Goal: Task Accomplishment & Management: Use online tool/utility

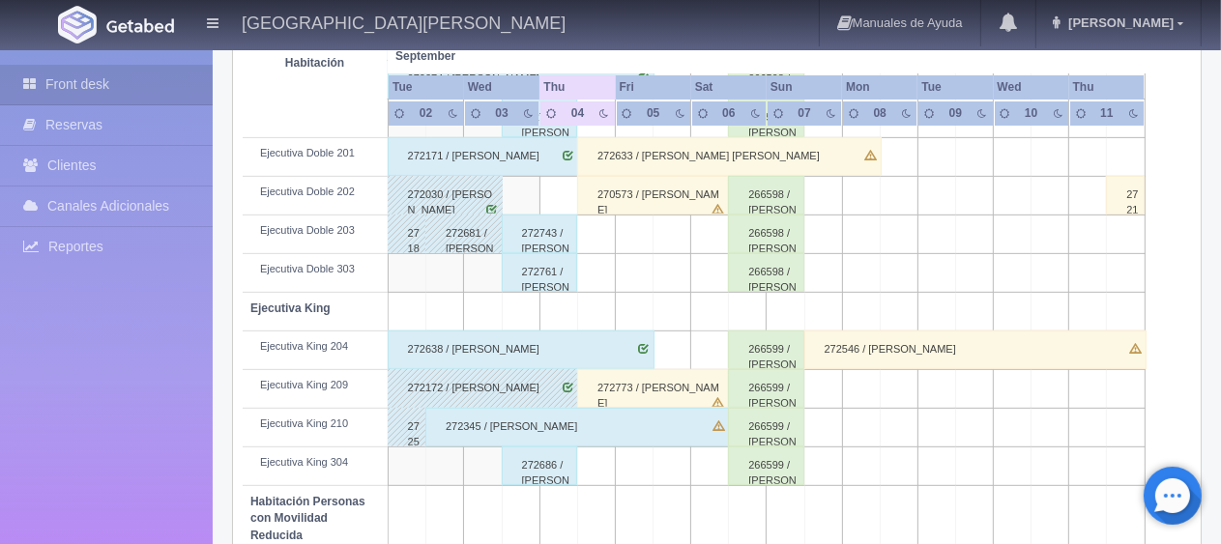
scroll to position [870, 0]
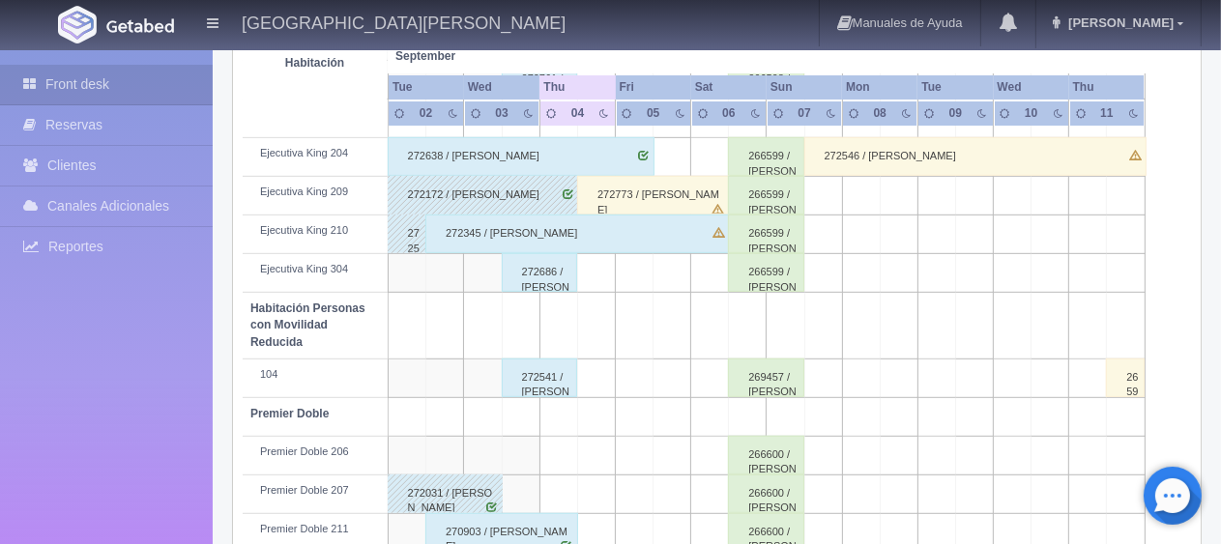
click at [532, 373] on div "272541 / [PERSON_NAME] [PERSON_NAME]" at bounding box center [540, 378] width 76 height 39
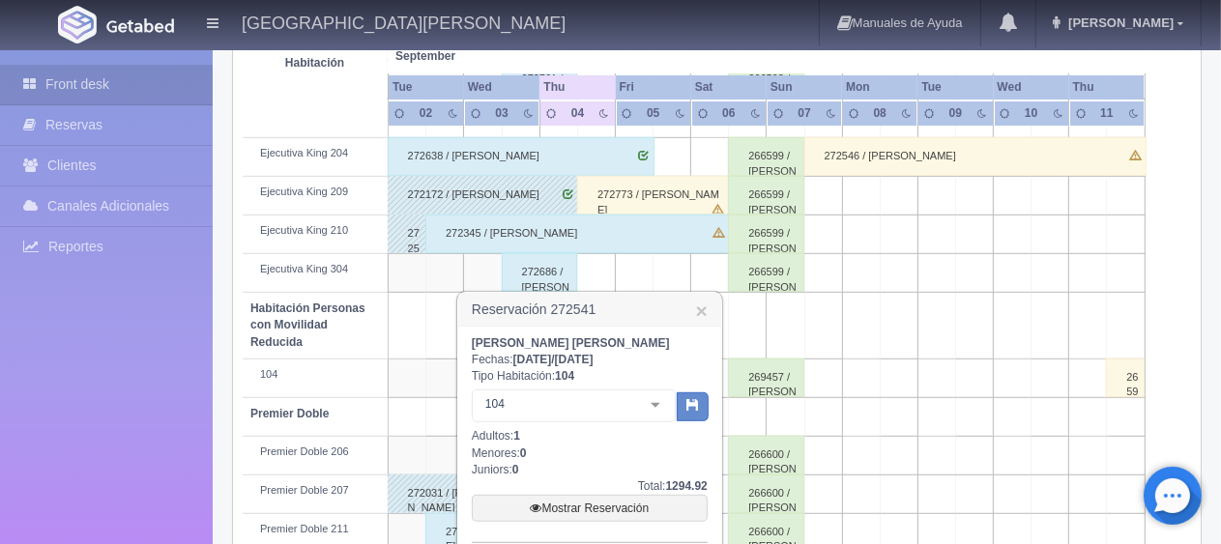
scroll to position [1030, 0]
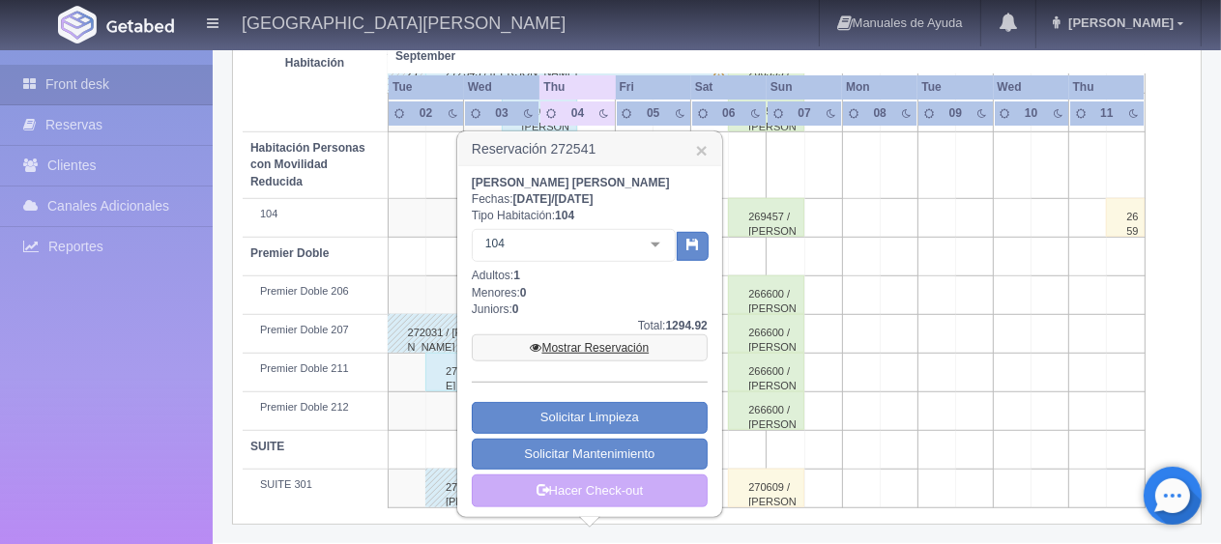
click at [559, 346] on link "Mostrar Reservación" at bounding box center [590, 347] width 236 height 27
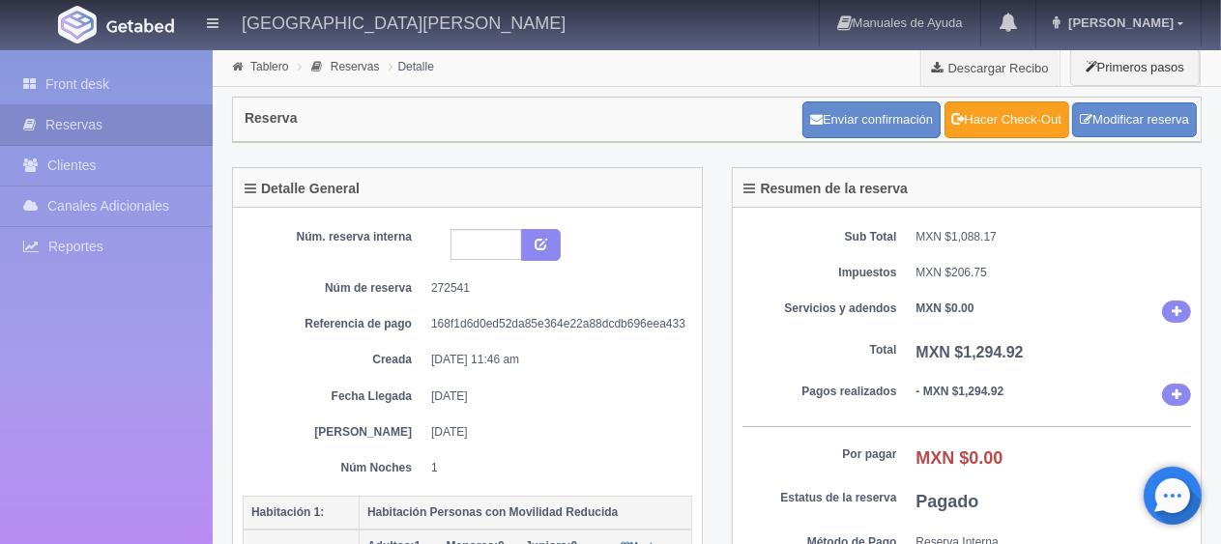
click at [1032, 124] on link "Hacer Check-Out" at bounding box center [1006, 119] width 125 height 37
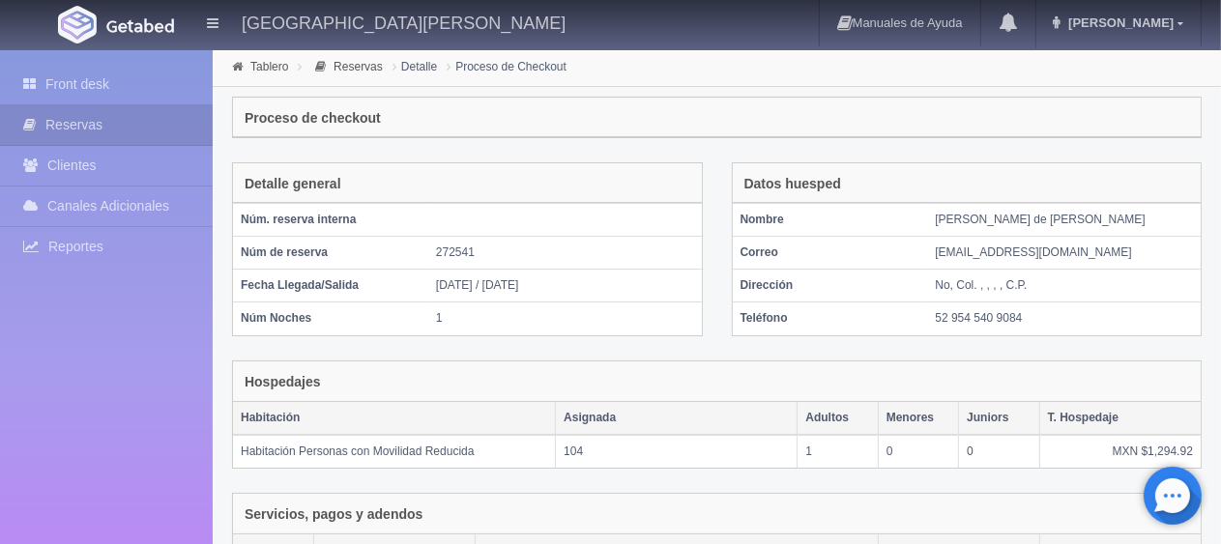
scroll to position [326, 0]
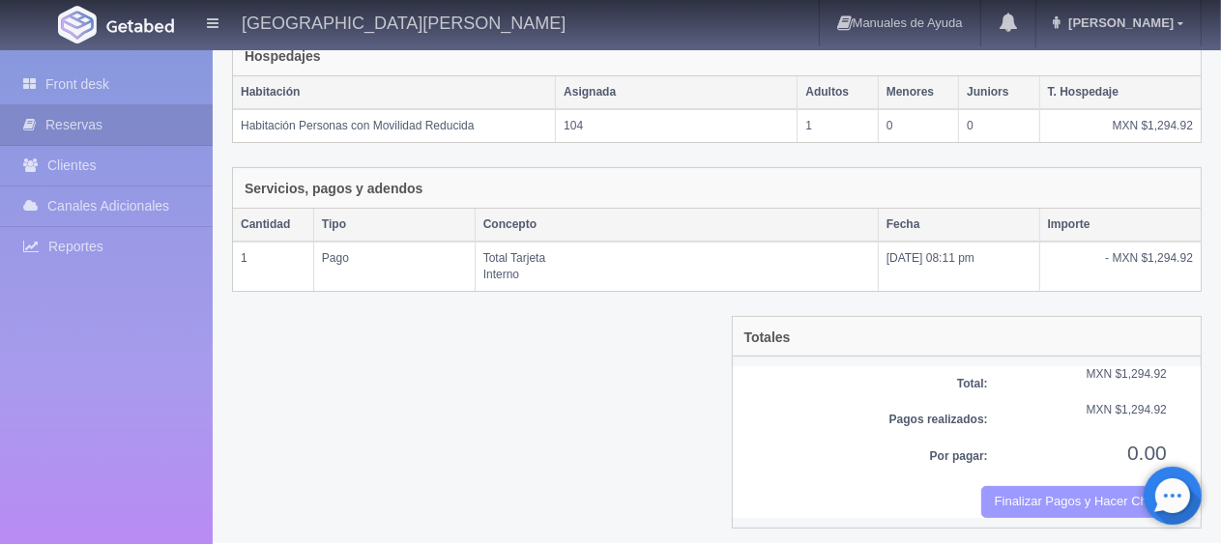
click at [1063, 489] on button "Finalizar Pagos y Hacer Checkout" at bounding box center [1074, 502] width 186 height 32
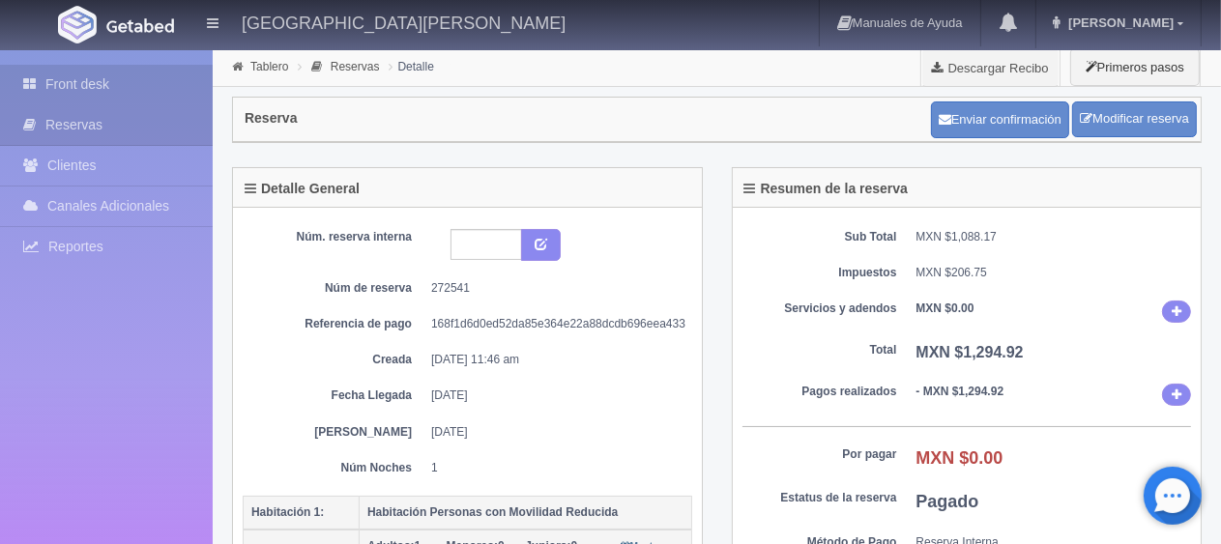
click at [147, 81] on link "Front desk" at bounding box center [106, 85] width 213 height 40
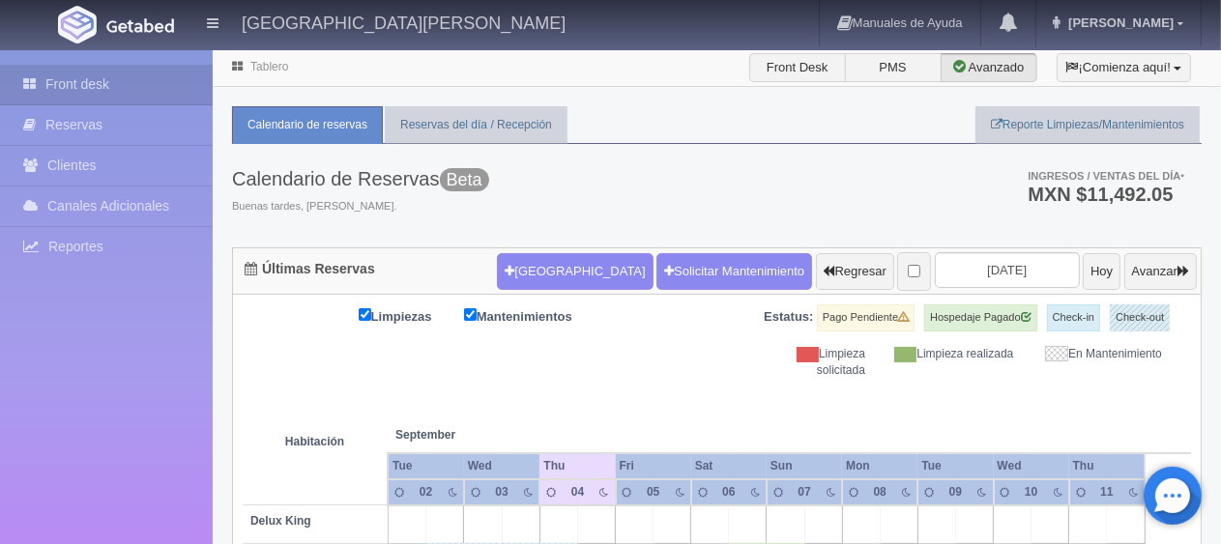
scroll to position [290, 0]
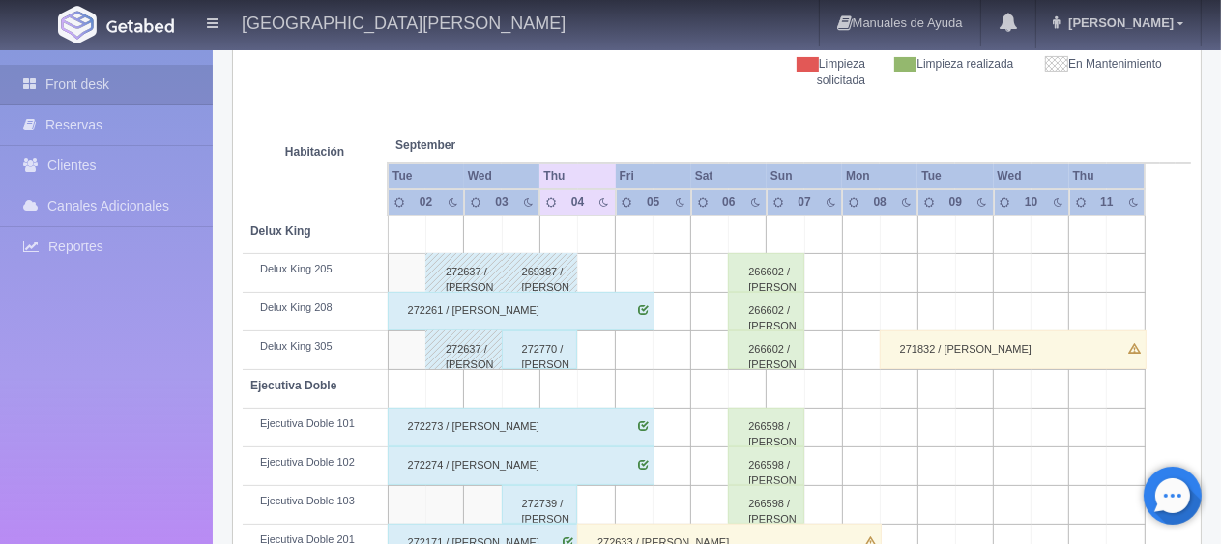
click at [548, 363] on div "272770 / [PERSON_NAME] [PERSON_NAME]" at bounding box center [540, 350] width 76 height 39
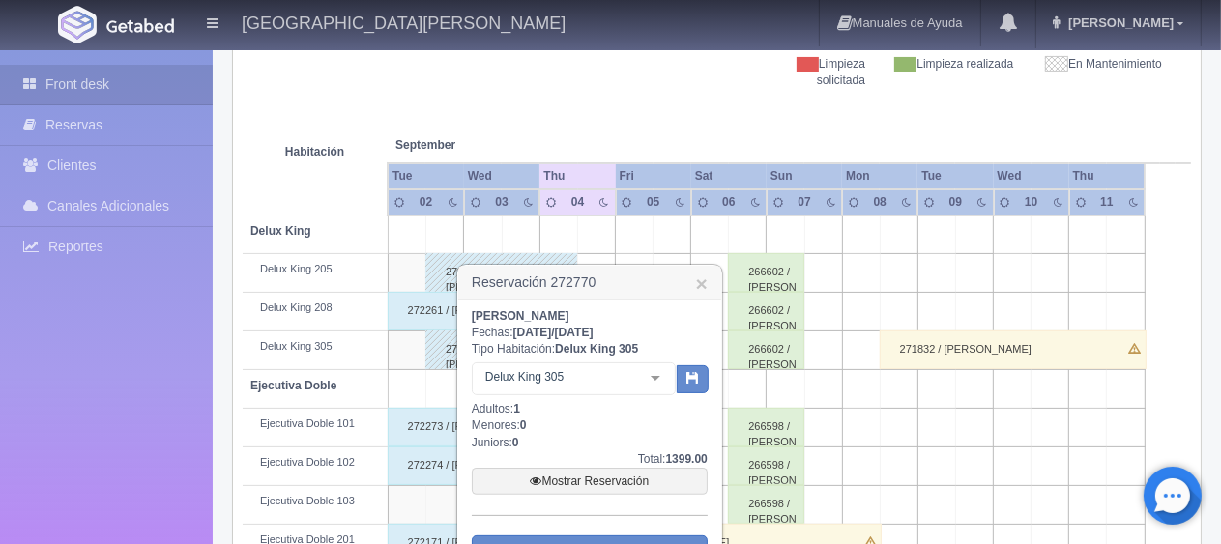
scroll to position [580, 0]
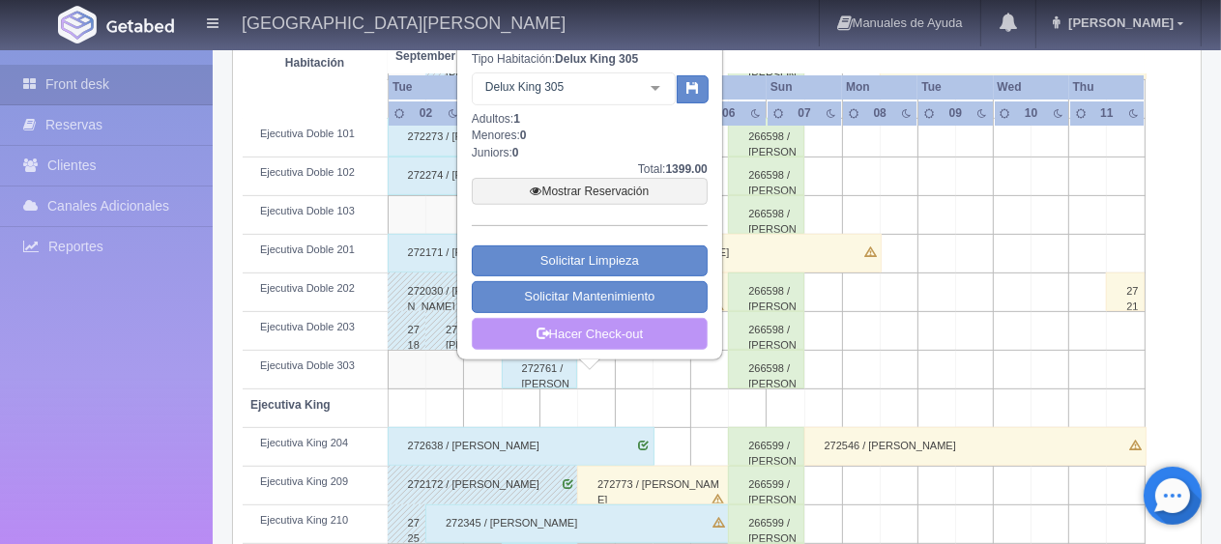
click at [607, 332] on link "Hacer Check-out" at bounding box center [590, 334] width 236 height 33
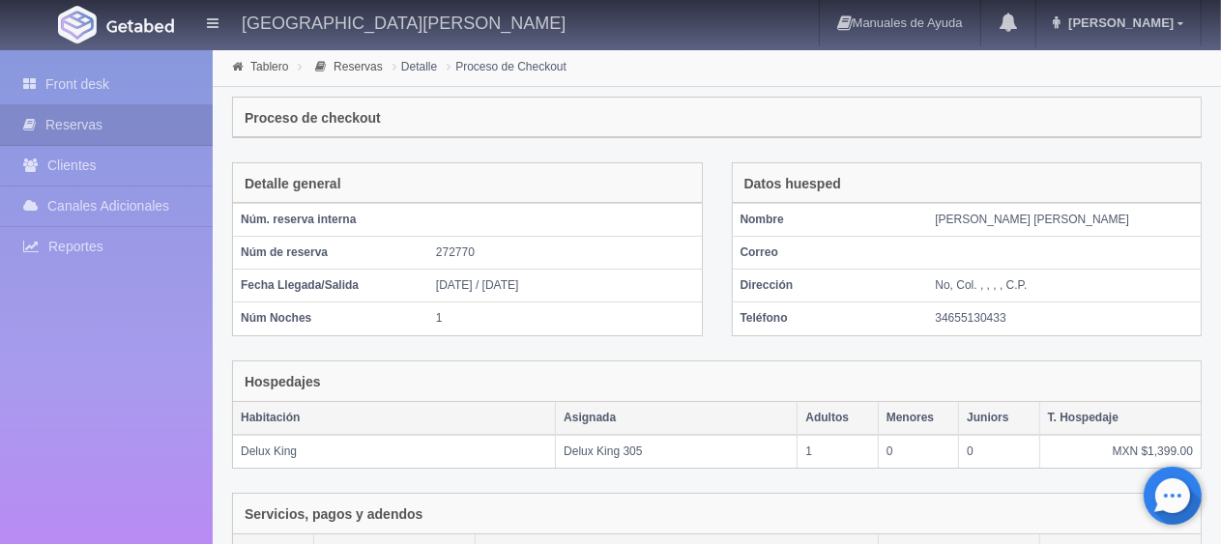
scroll to position [326, 0]
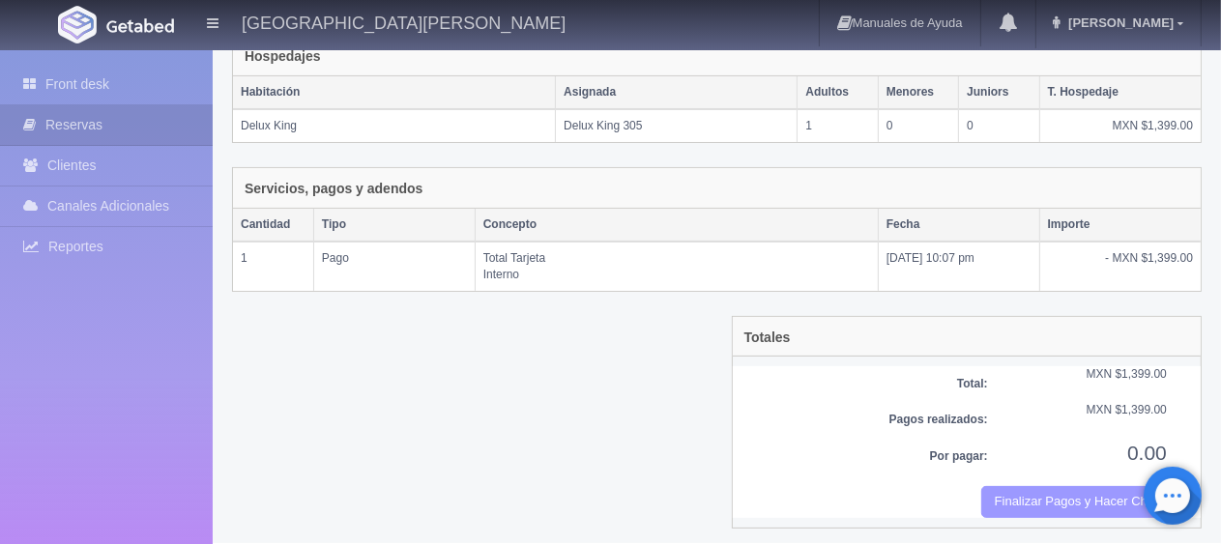
click at [1009, 498] on button "Finalizar Pagos y Hacer Checkout" at bounding box center [1074, 502] width 186 height 32
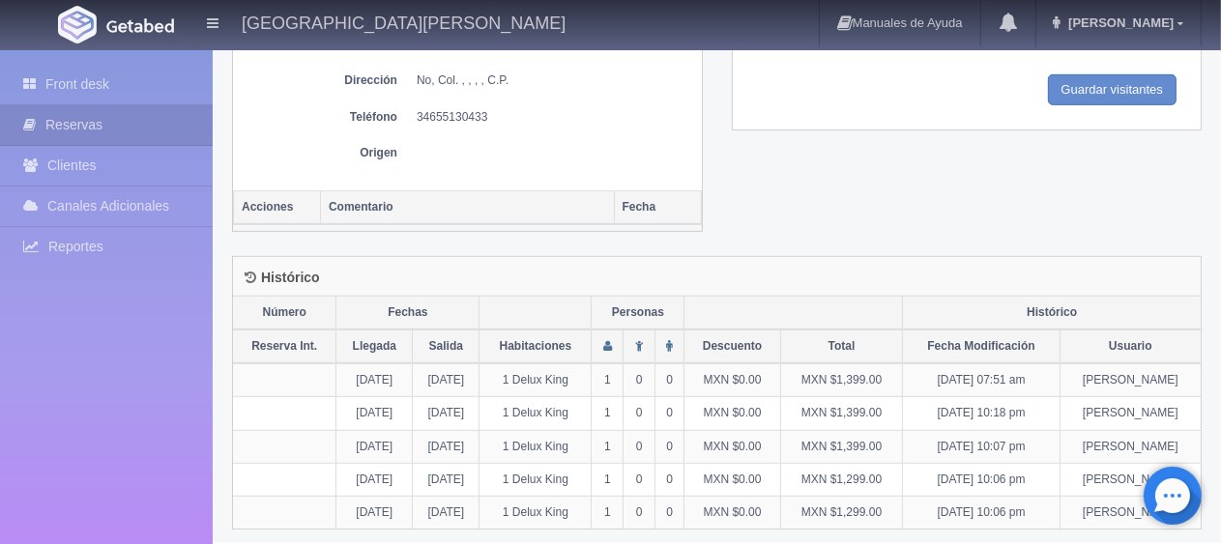
scroll to position [217, 0]
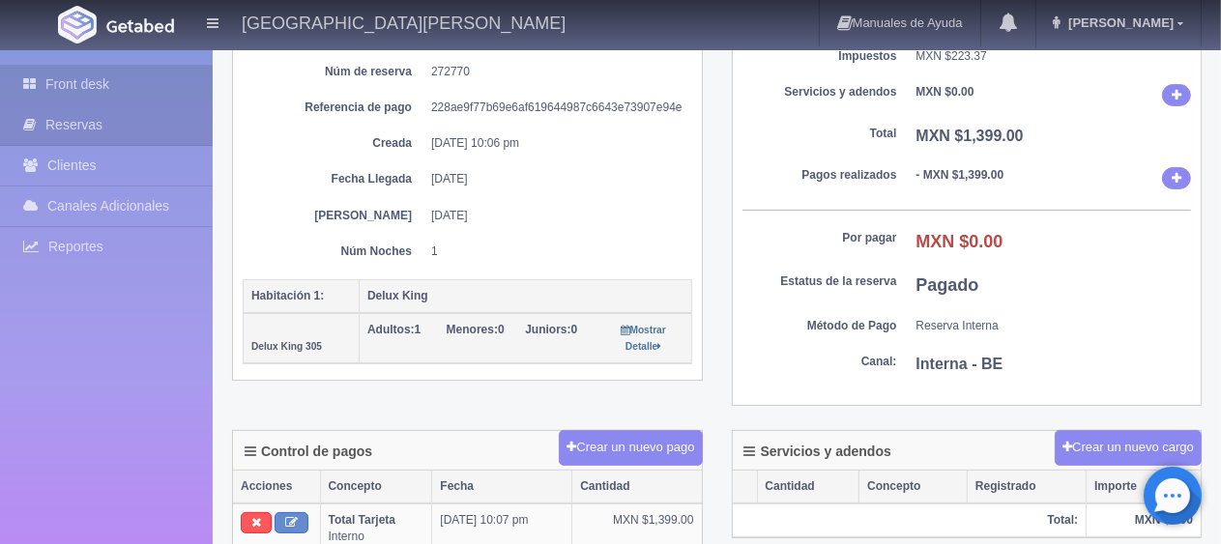
click at [143, 72] on link "Front desk" at bounding box center [106, 85] width 213 height 40
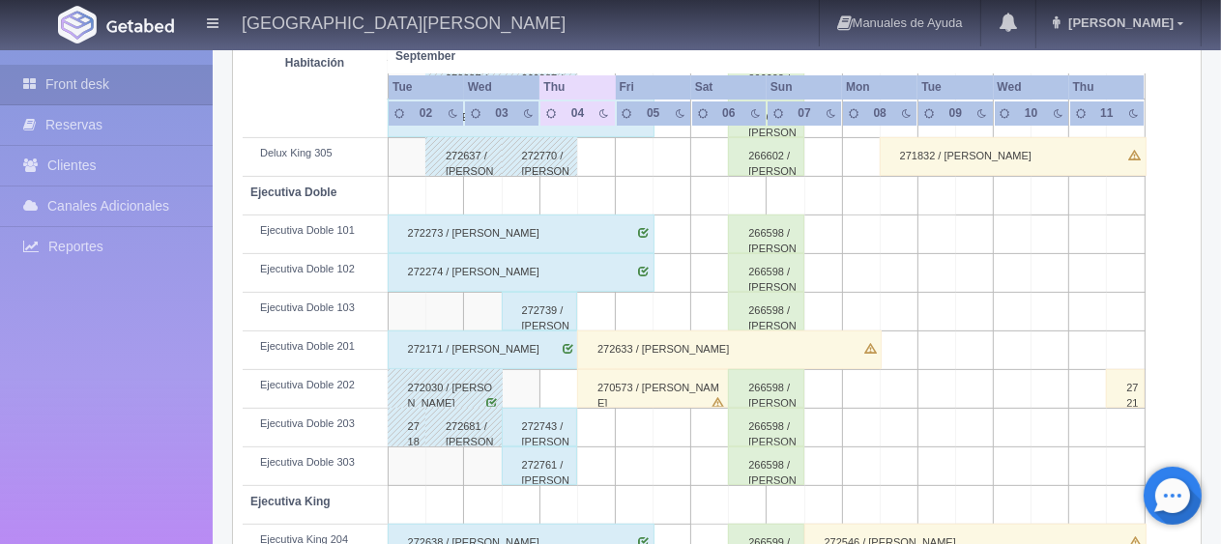
scroll to position [580, 0]
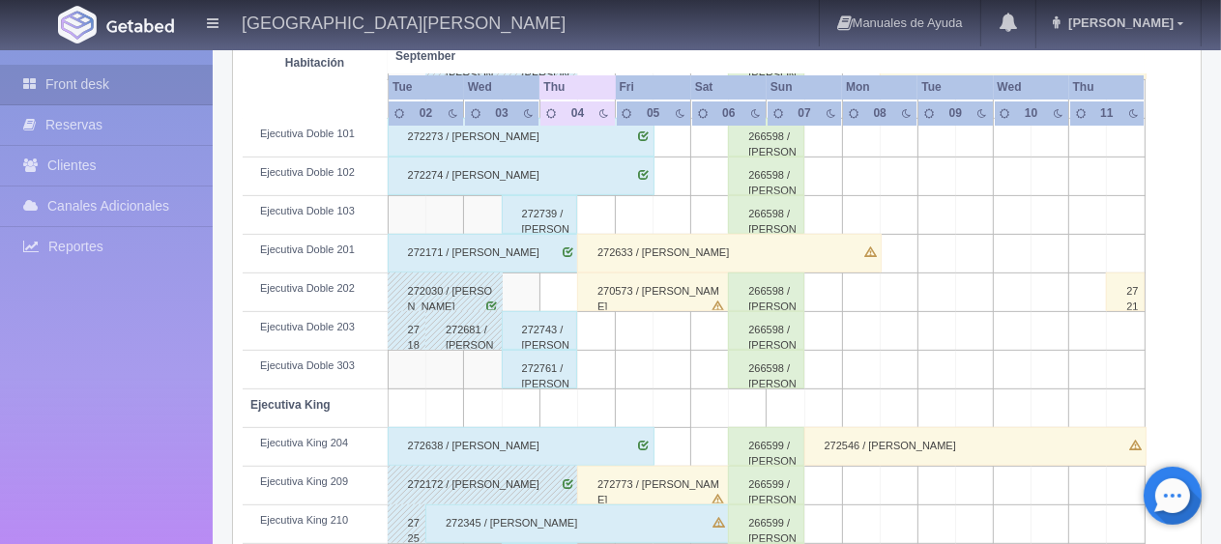
click at [519, 335] on div "272743 / Rafael Alejandro Ortiz Cardona" at bounding box center [540, 330] width 76 height 39
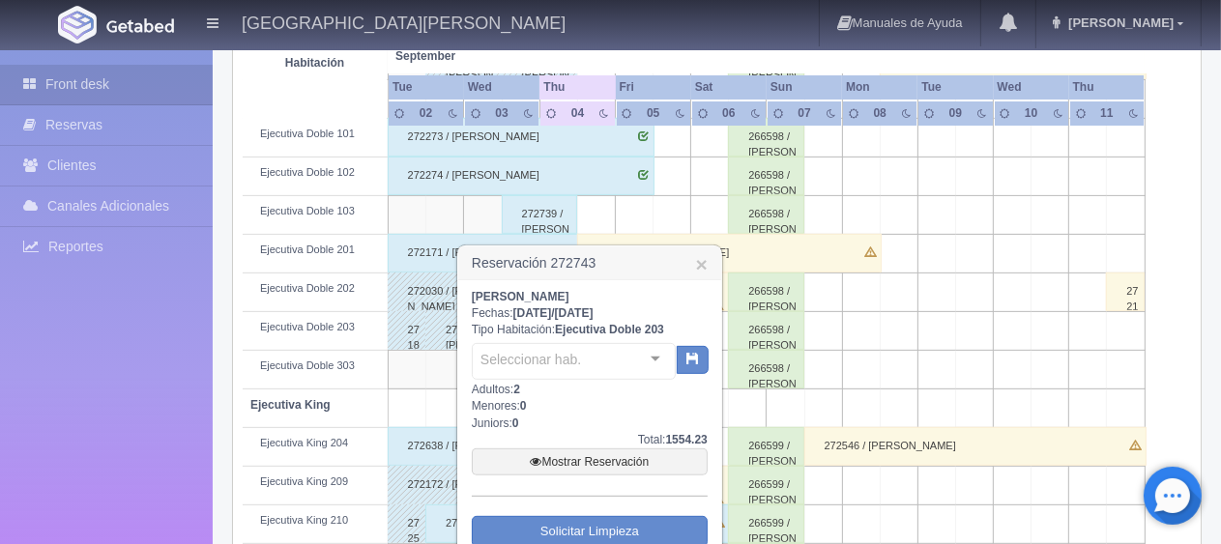
scroll to position [773, 0]
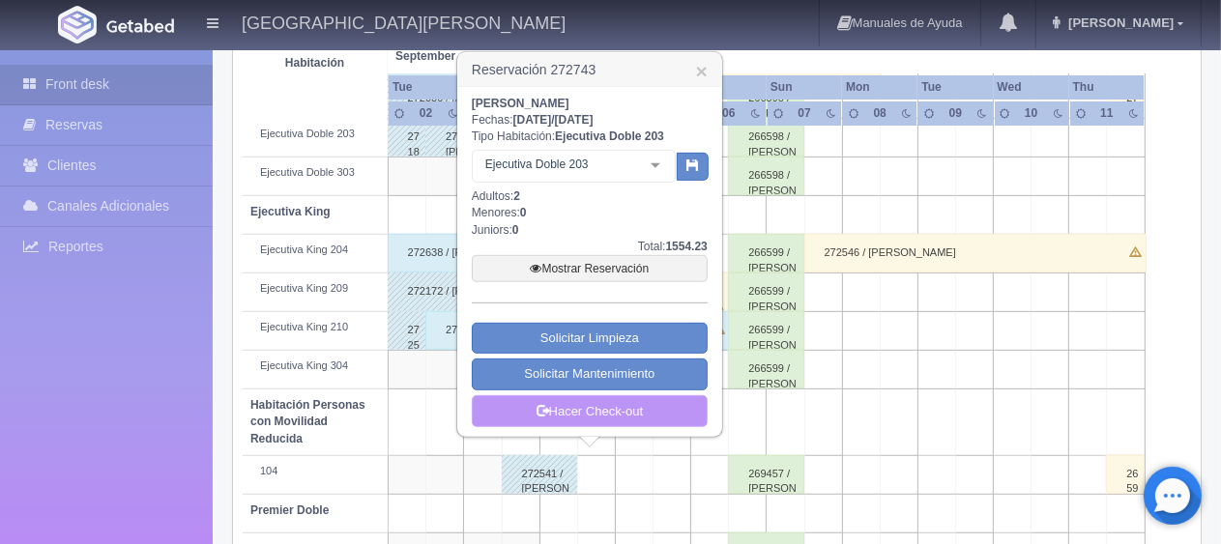
click at [608, 407] on link "Hacer Check-out" at bounding box center [590, 411] width 236 height 33
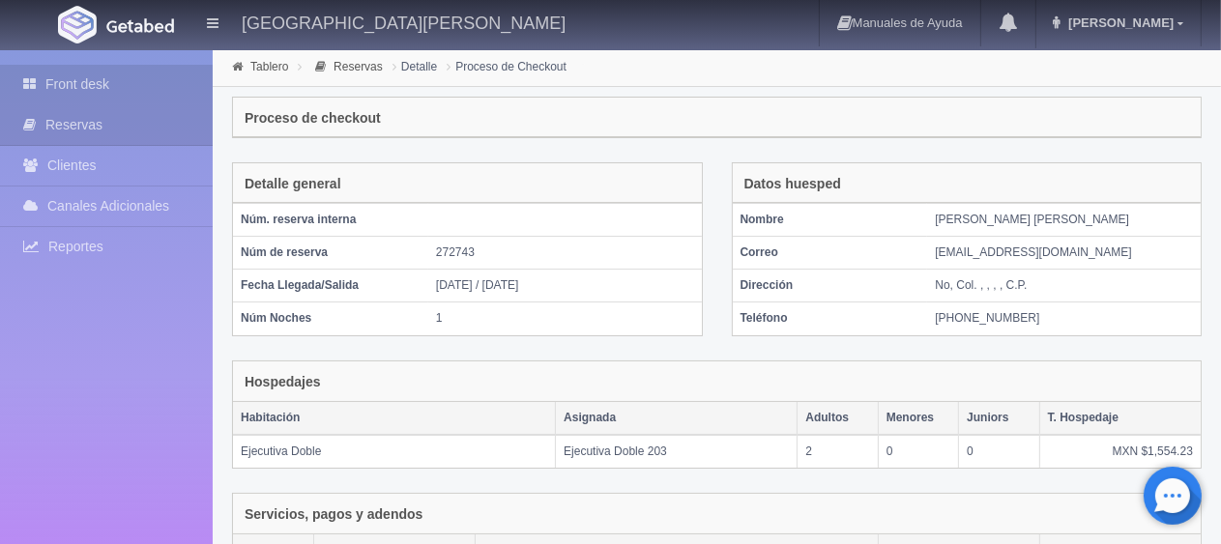
click at [73, 72] on link "Front desk" at bounding box center [106, 85] width 213 height 40
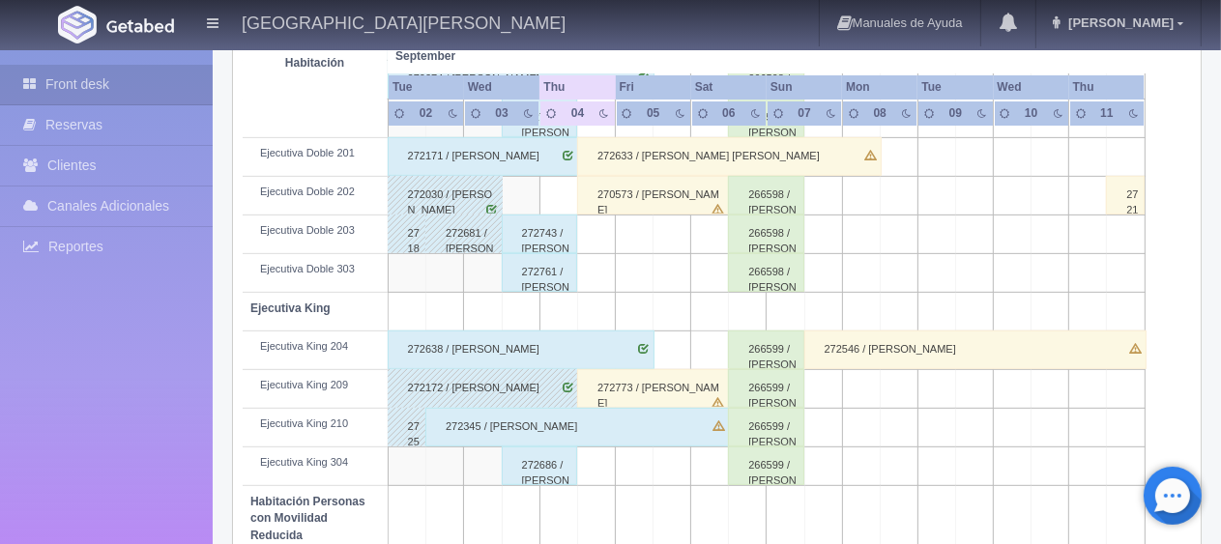
scroll to position [677, 0]
click at [553, 237] on div "272743 / Rafael Alejandro Ortiz Cardona" at bounding box center [540, 234] width 76 height 39
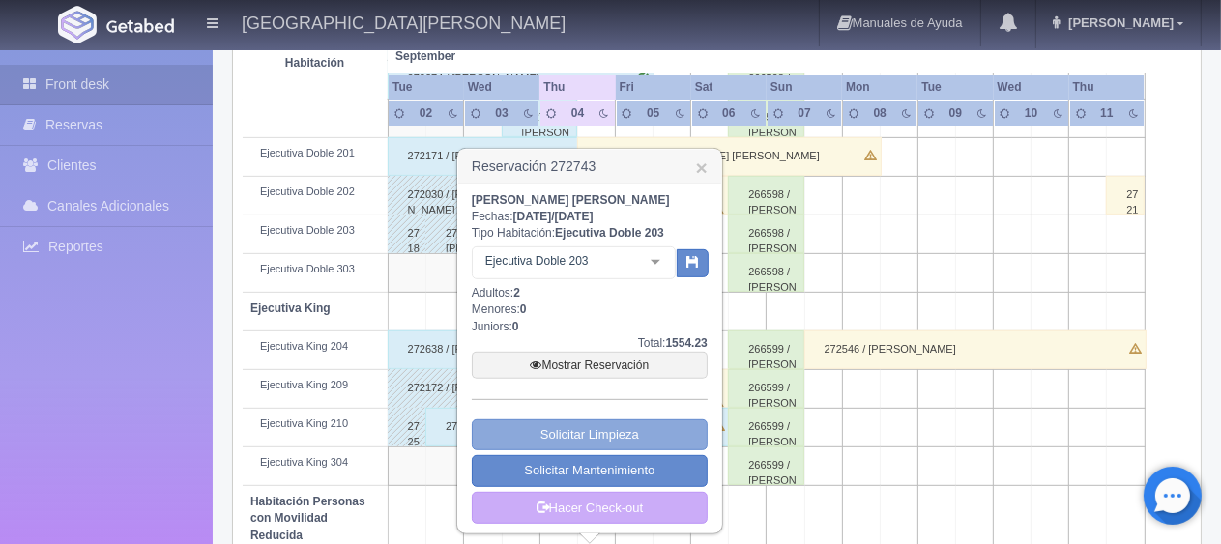
scroll to position [870, 0]
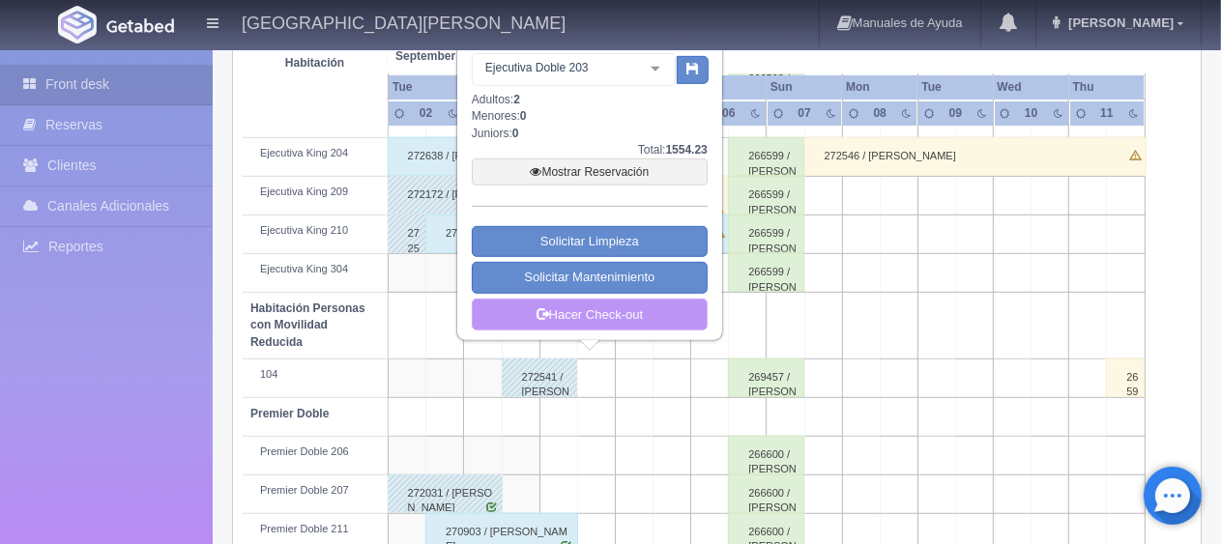
click at [593, 313] on link "Hacer Check-out" at bounding box center [590, 315] width 236 height 33
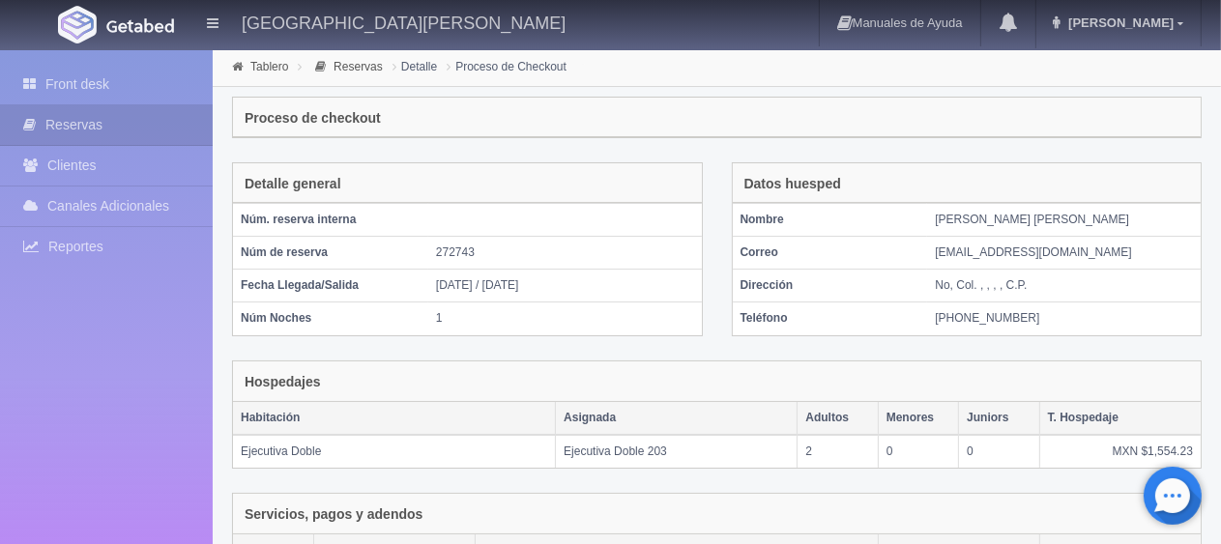
scroll to position [326, 0]
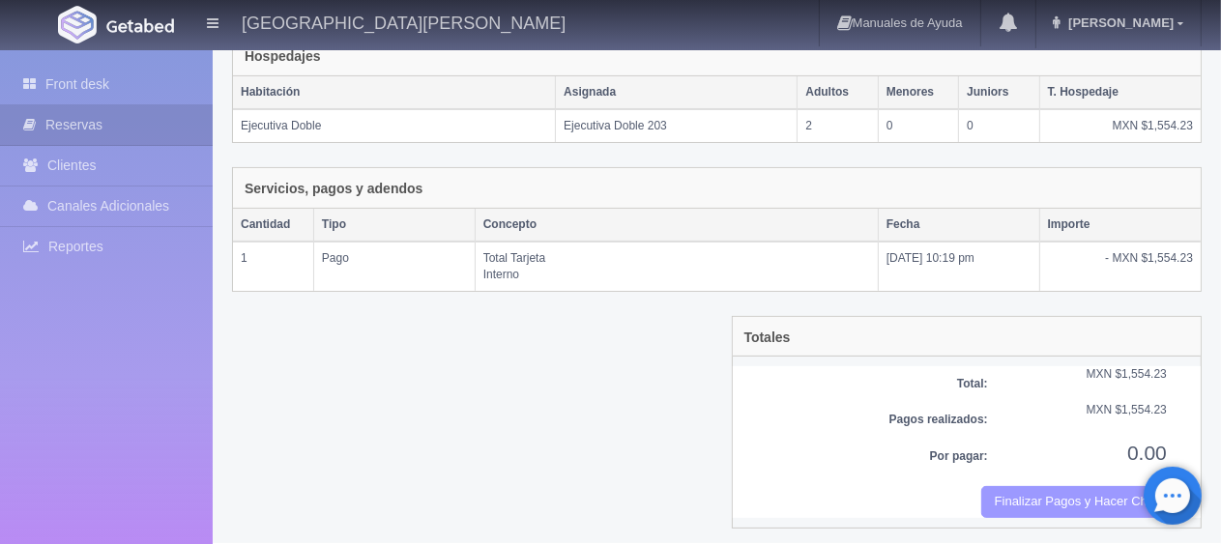
click at [1044, 487] on button "Finalizar Pagos y Hacer Checkout" at bounding box center [1074, 502] width 186 height 32
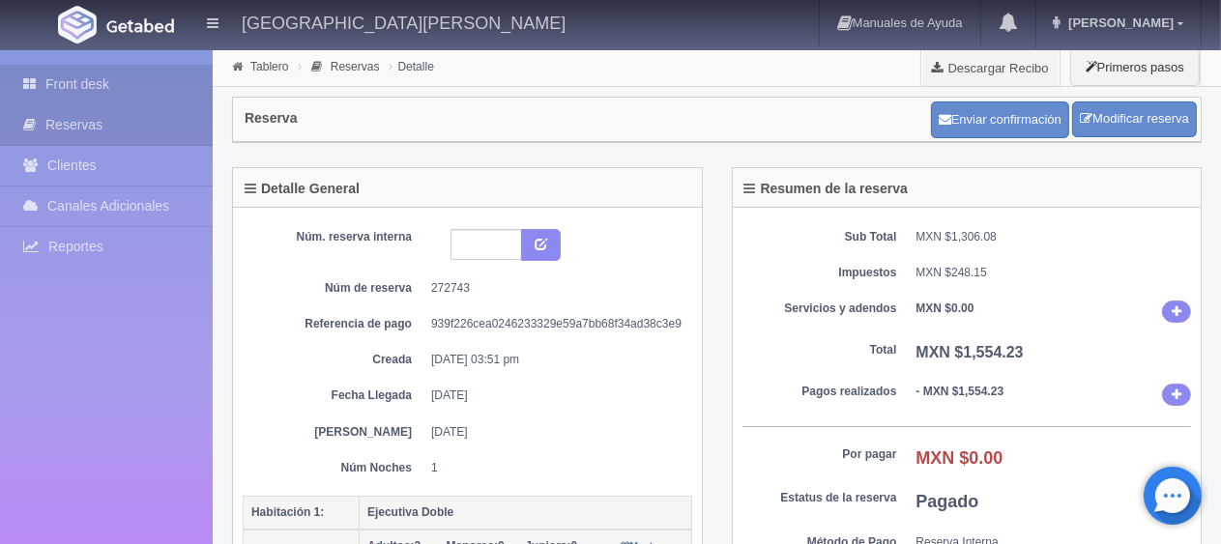
click at [129, 81] on link "Front desk" at bounding box center [106, 85] width 213 height 40
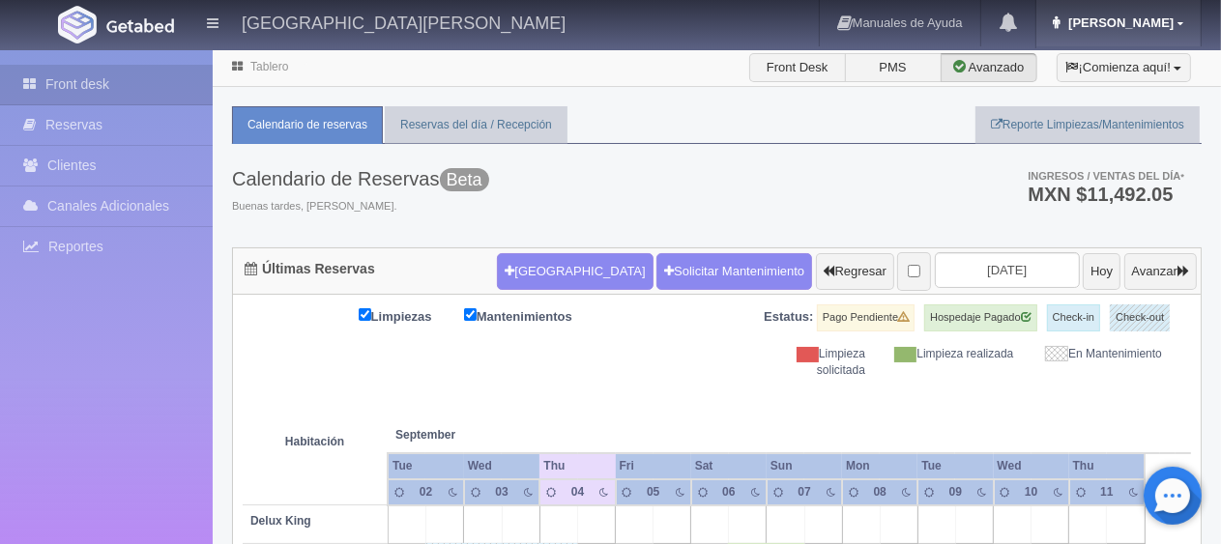
click at [1168, 16] on span "Jessica" at bounding box center [1118, 22] width 110 height 14
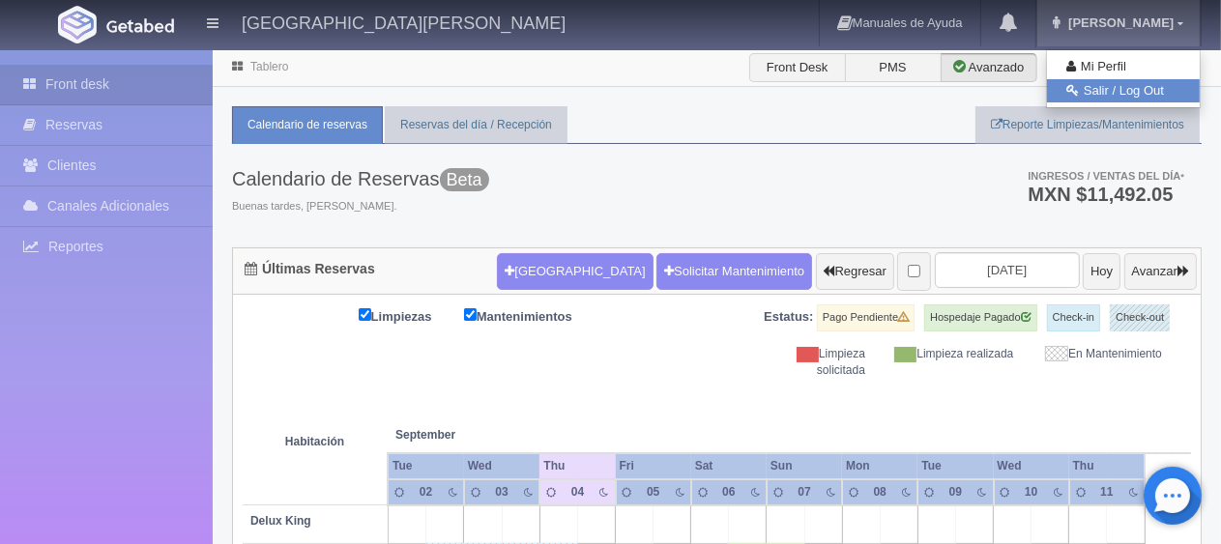
click at [1102, 91] on link "Salir / Log Out" at bounding box center [1123, 91] width 153 height 24
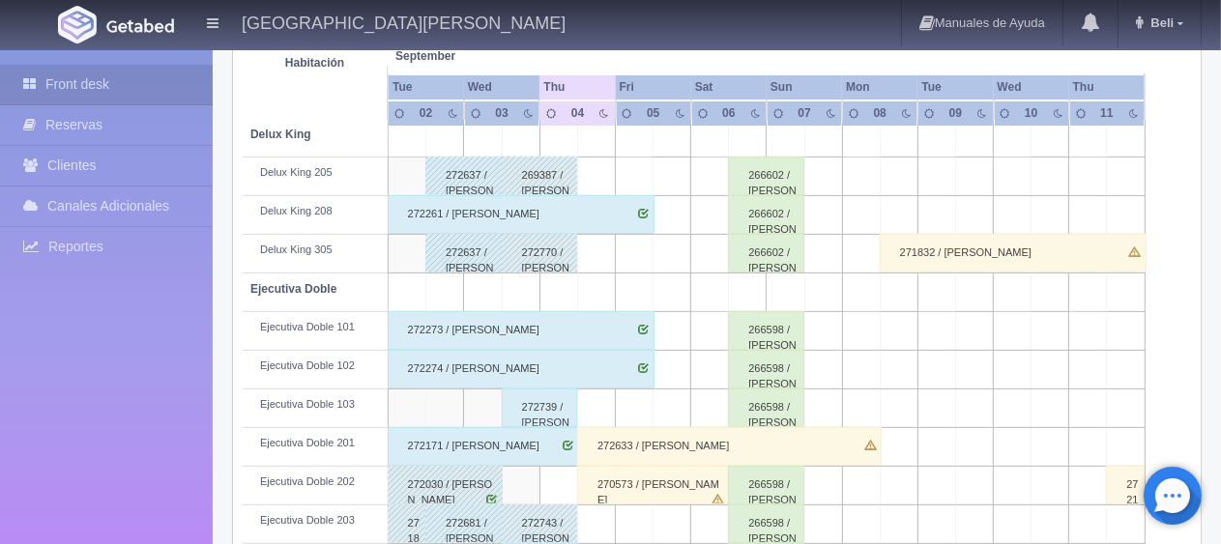
scroll to position [483, 0]
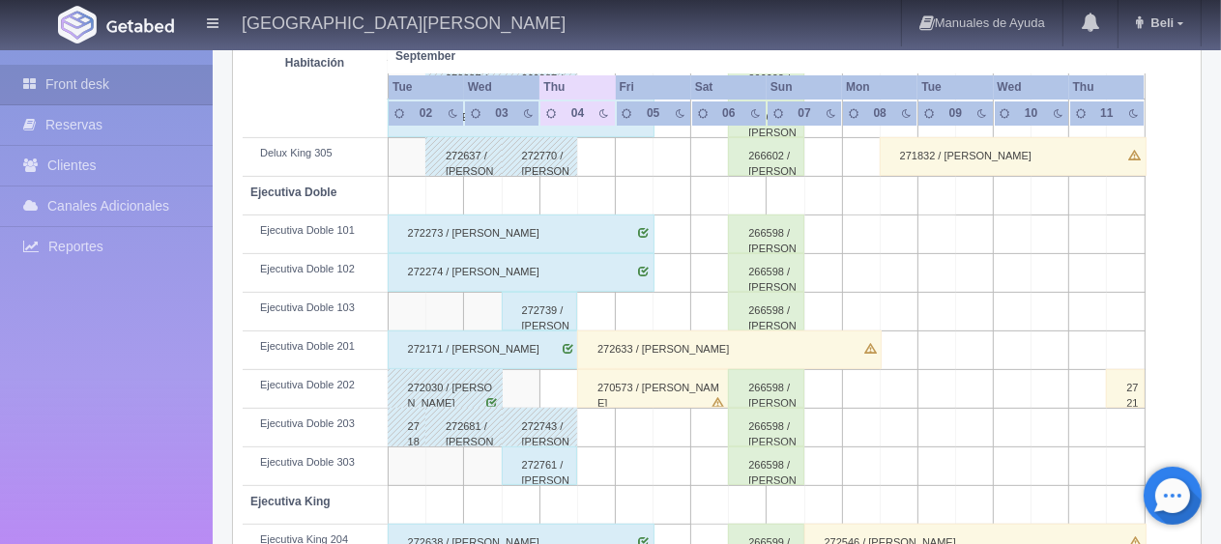
click at [550, 347] on div "272171 / [PERSON_NAME]" at bounding box center [483, 350] width 191 height 39
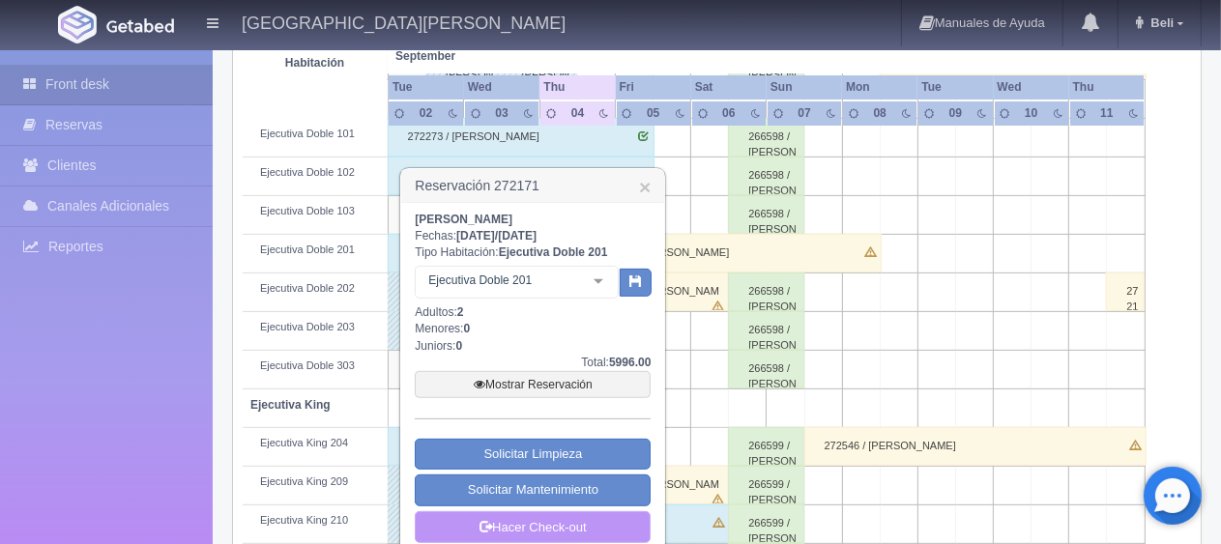
scroll to position [677, 0]
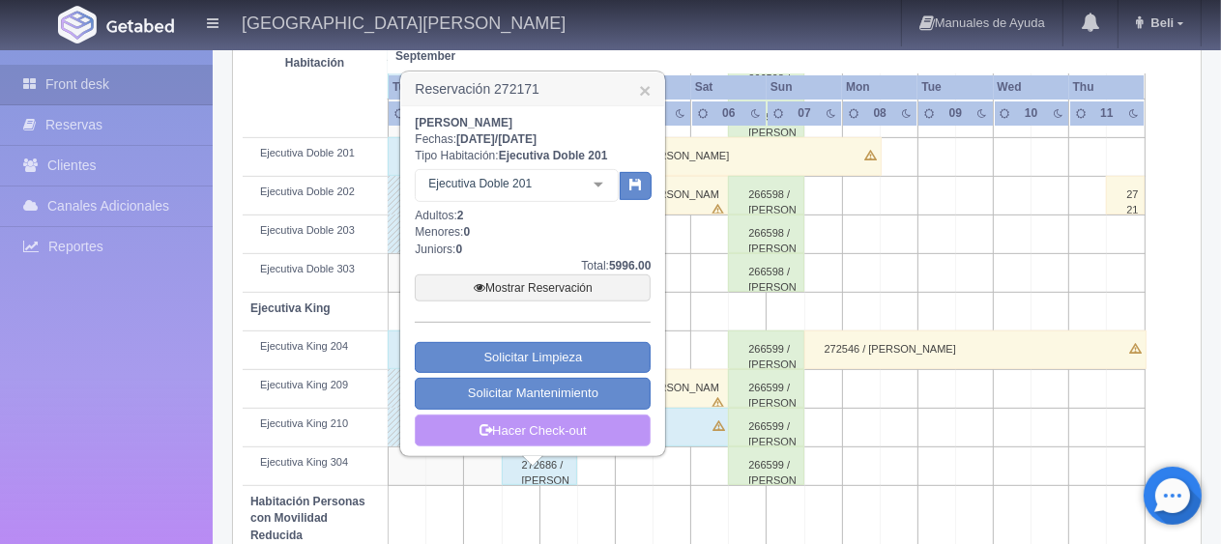
click at [533, 427] on link "Hacer Check-out" at bounding box center [533, 431] width 236 height 33
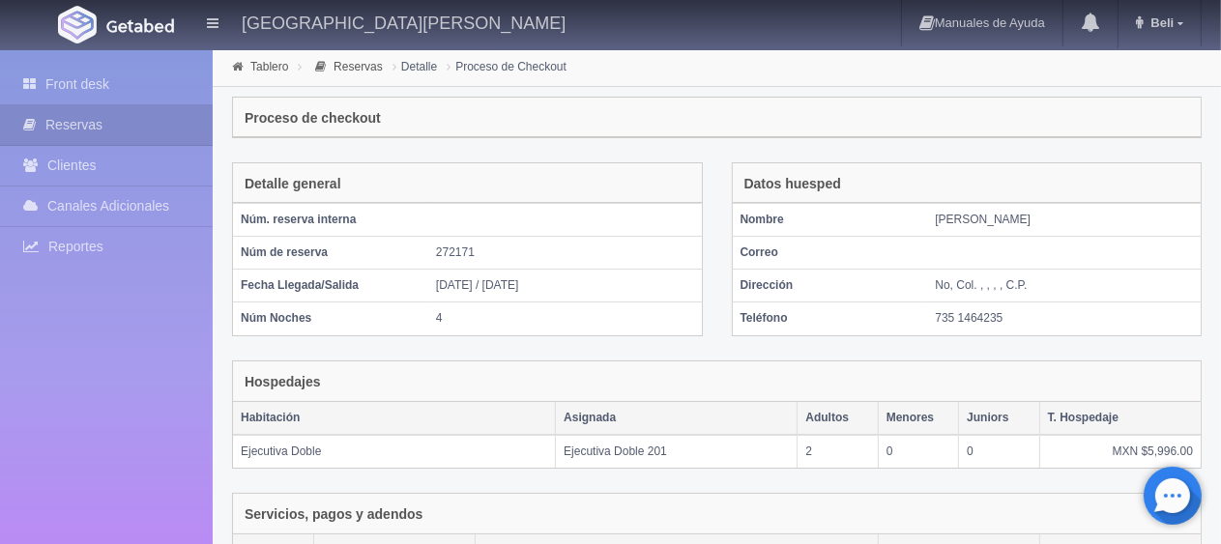
scroll to position [375, 0]
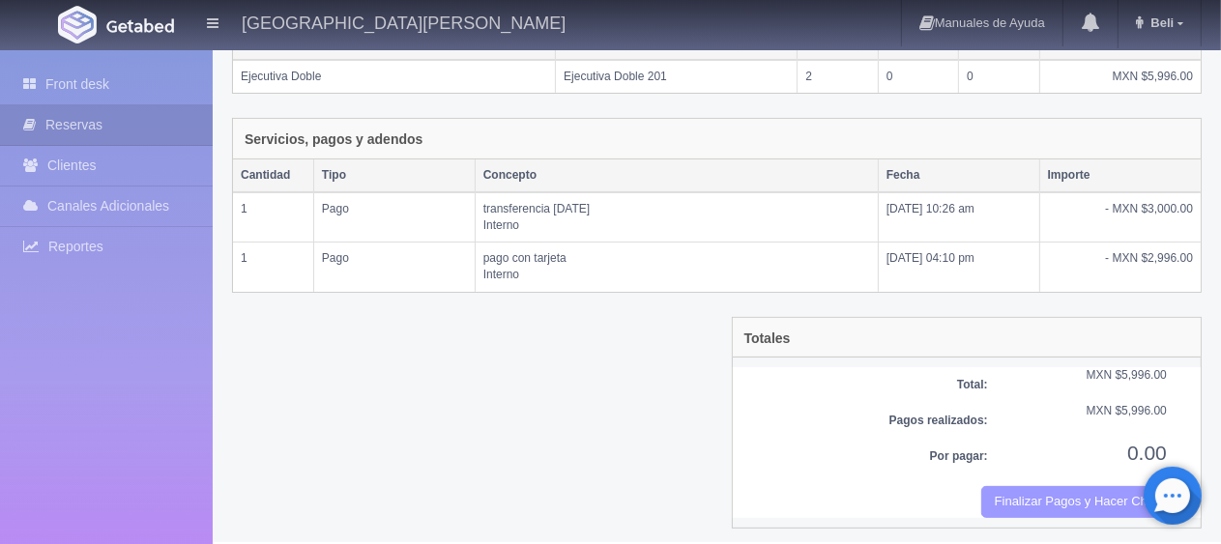
click at [1049, 486] on button "Finalizar Pagos y Hacer Checkout" at bounding box center [1074, 502] width 186 height 32
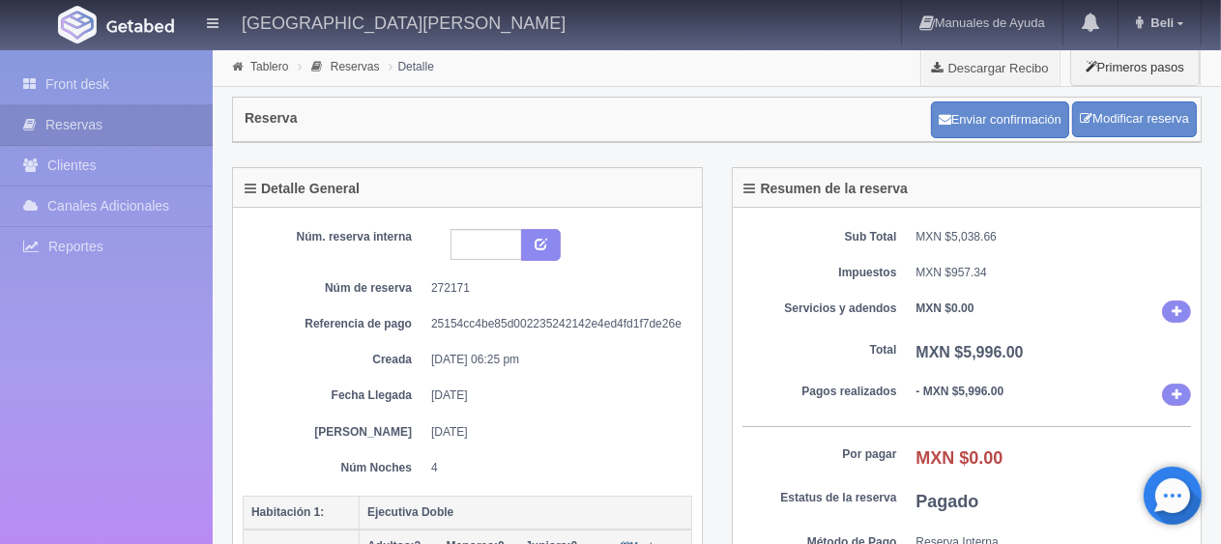
scroll to position [387, 0]
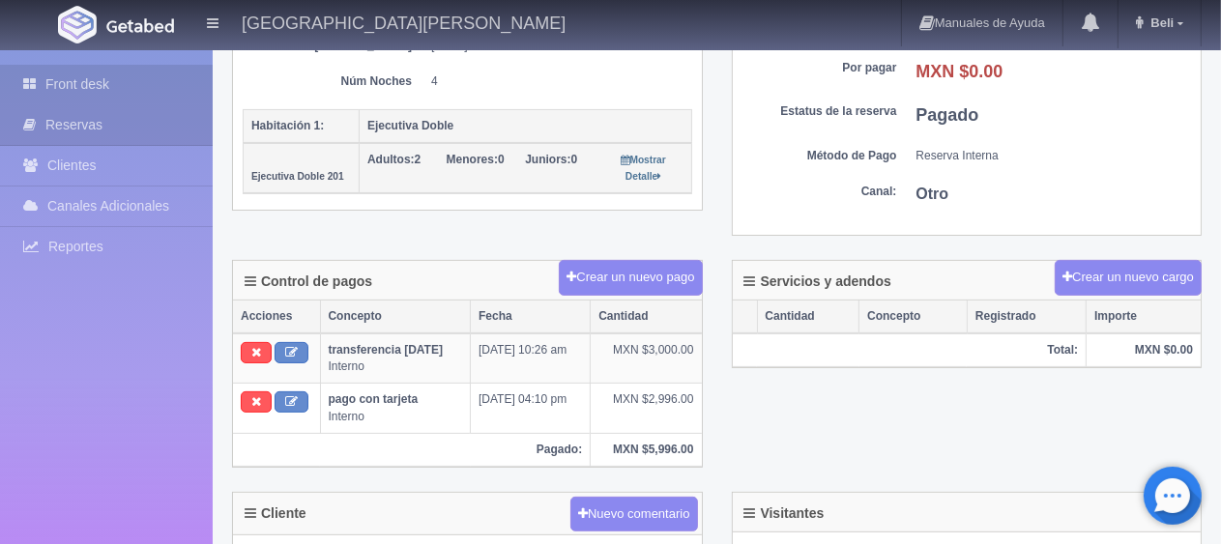
click at [148, 83] on link "Front desk" at bounding box center [106, 85] width 213 height 40
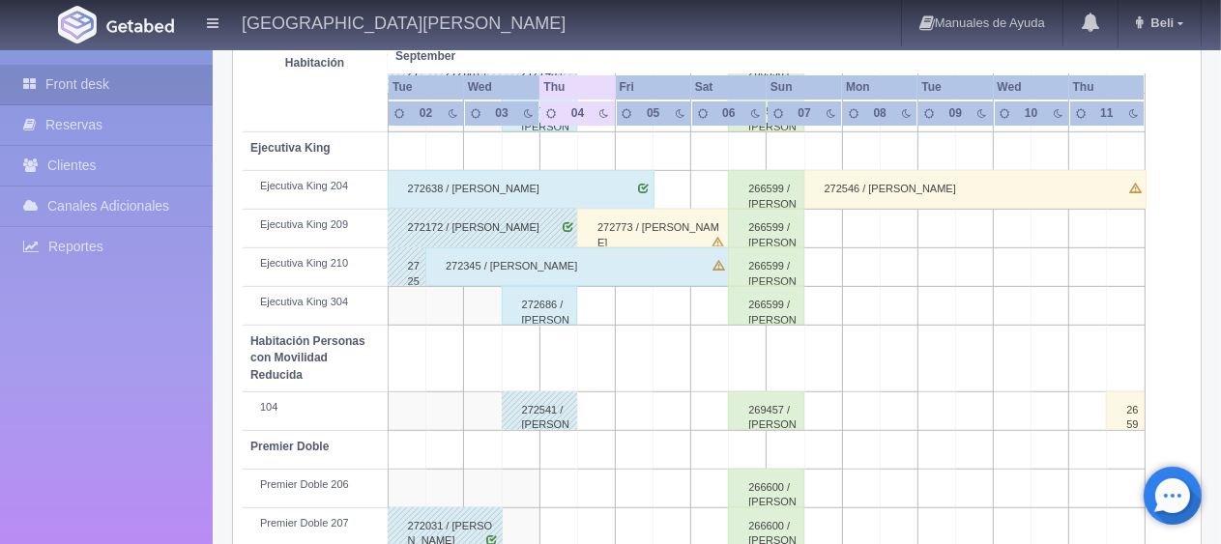
scroll to position [1030, 0]
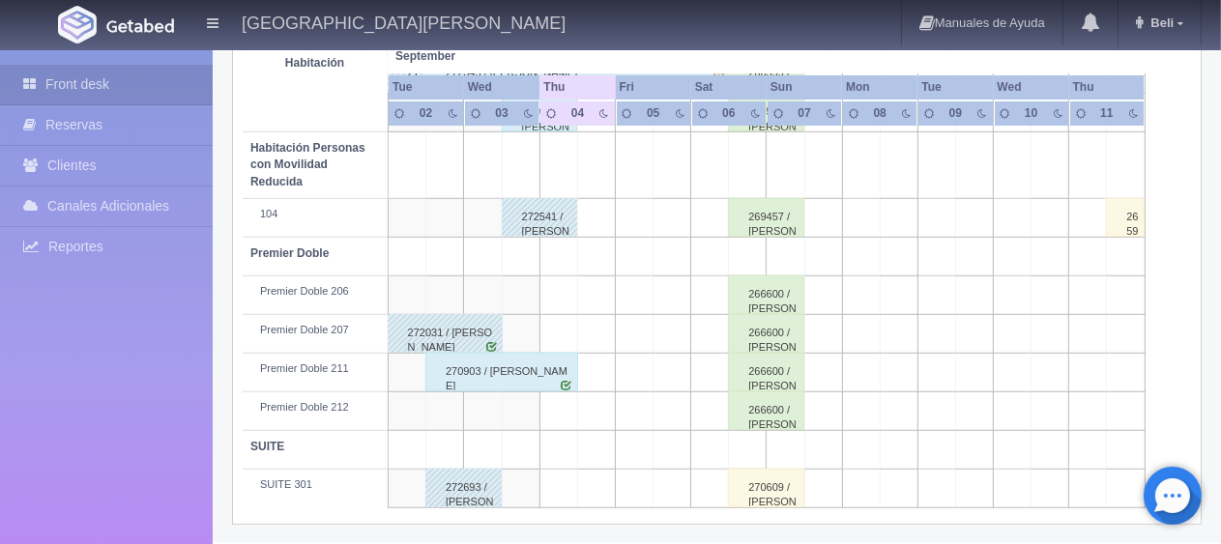
click at [555, 384] on div "270903 / Sarah Casagrande" at bounding box center [501, 372] width 153 height 39
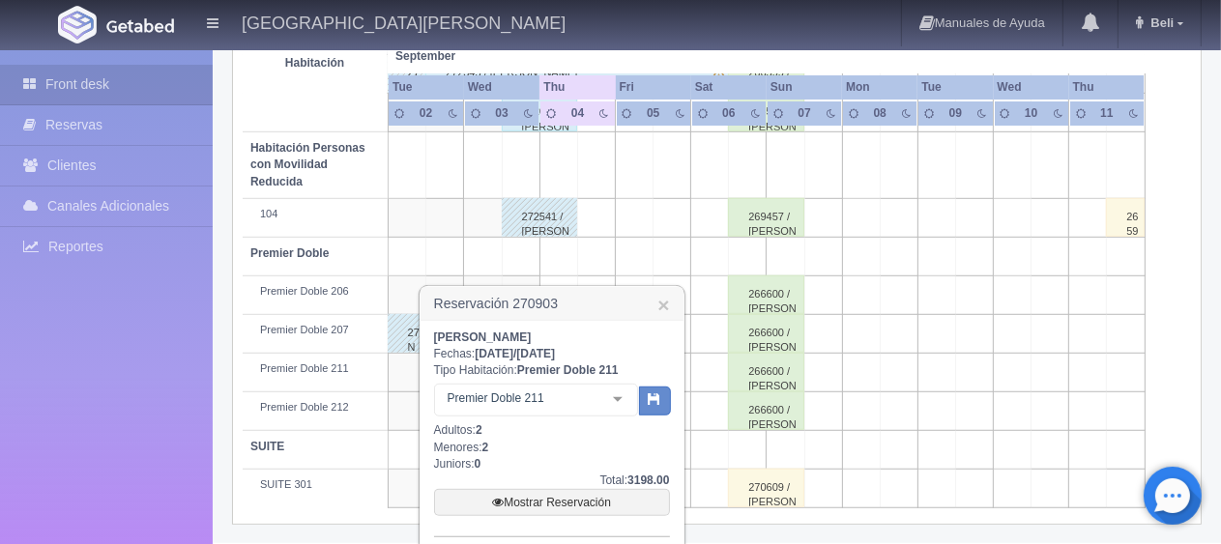
scroll to position [1165, 0]
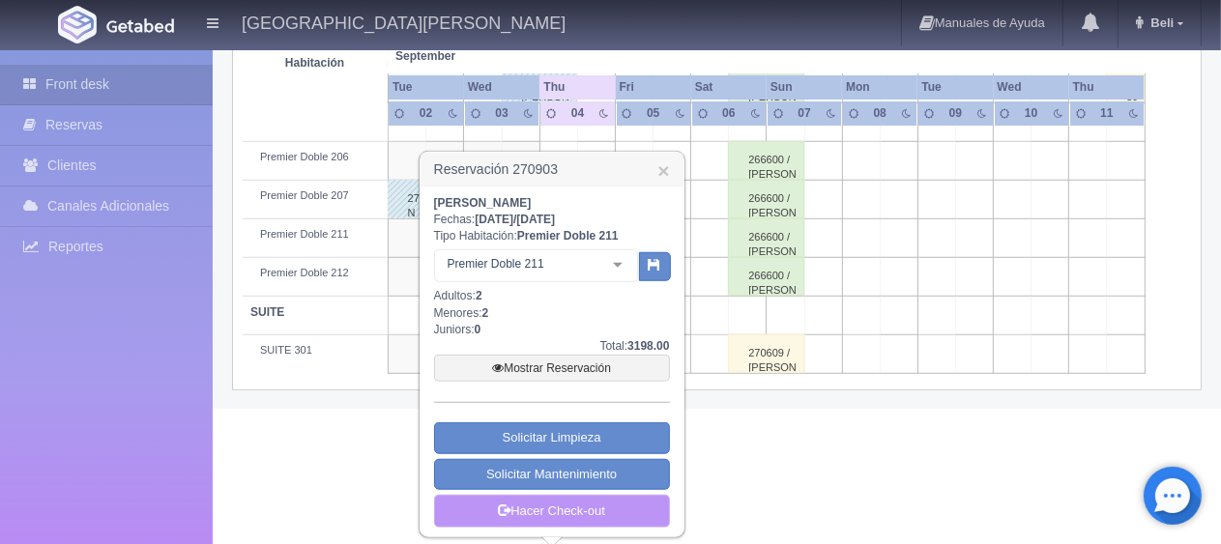
click at [558, 505] on link "Hacer Check-out" at bounding box center [552, 511] width 236 height 33
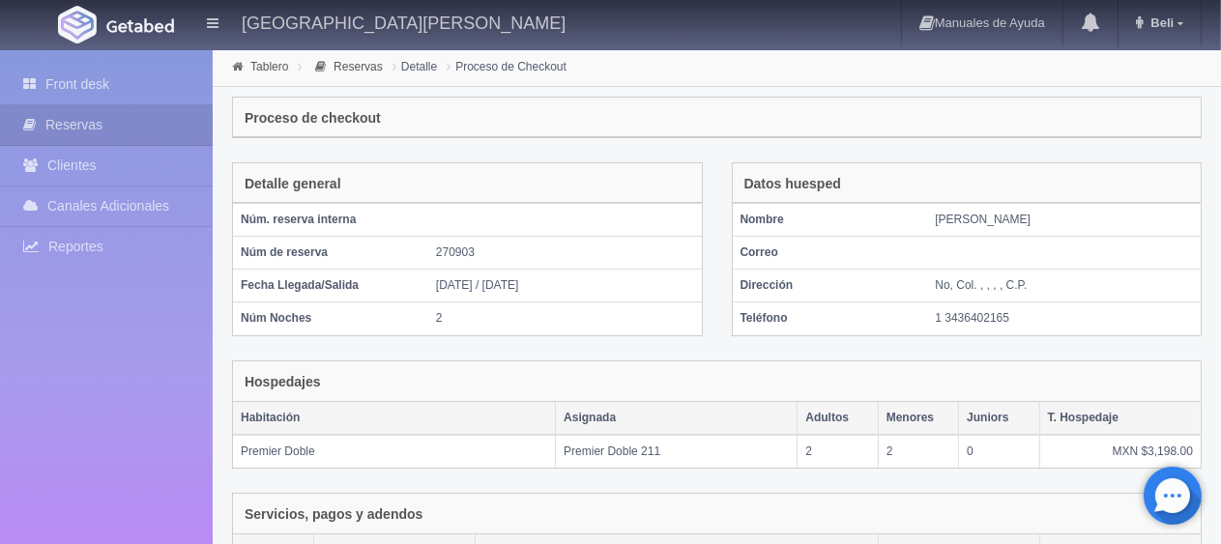
scroll to position [326, 0]
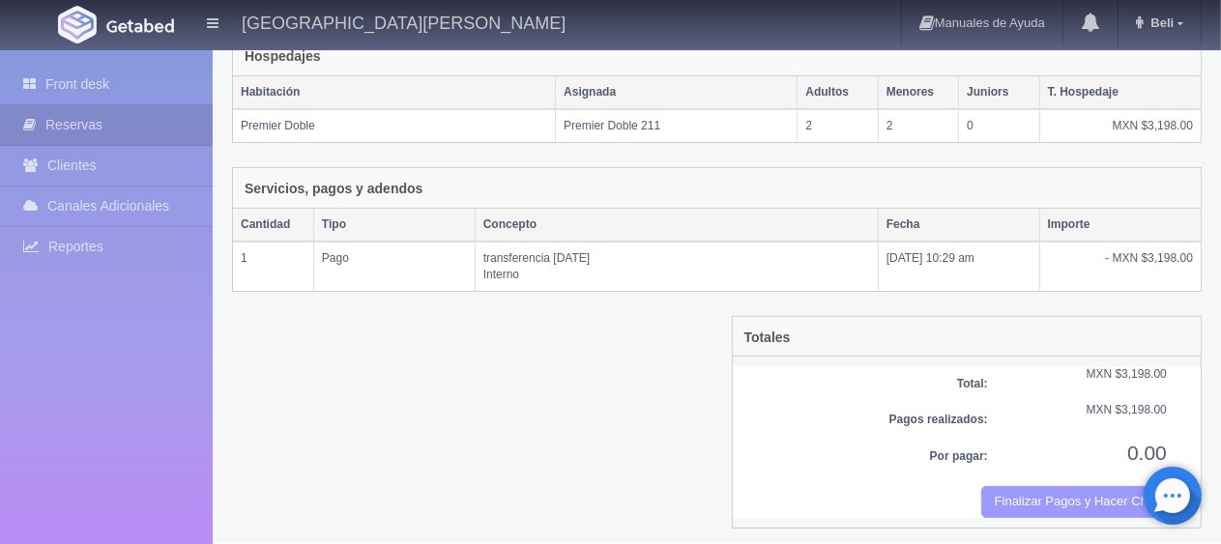
click at [1055, 491] on button "Finalizar Pagos y Hacer Checkout" at bounding box center [1074, 502] width 186 height 32
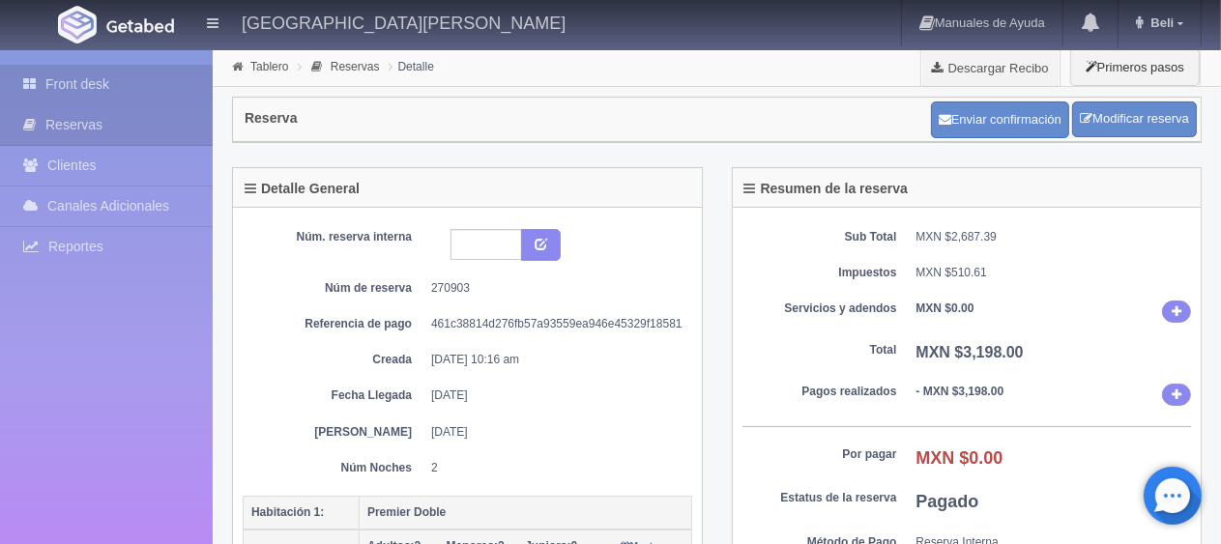
click at [172, 91] on link "Front desk" at bounding box center [106, 85] width 213 height 40
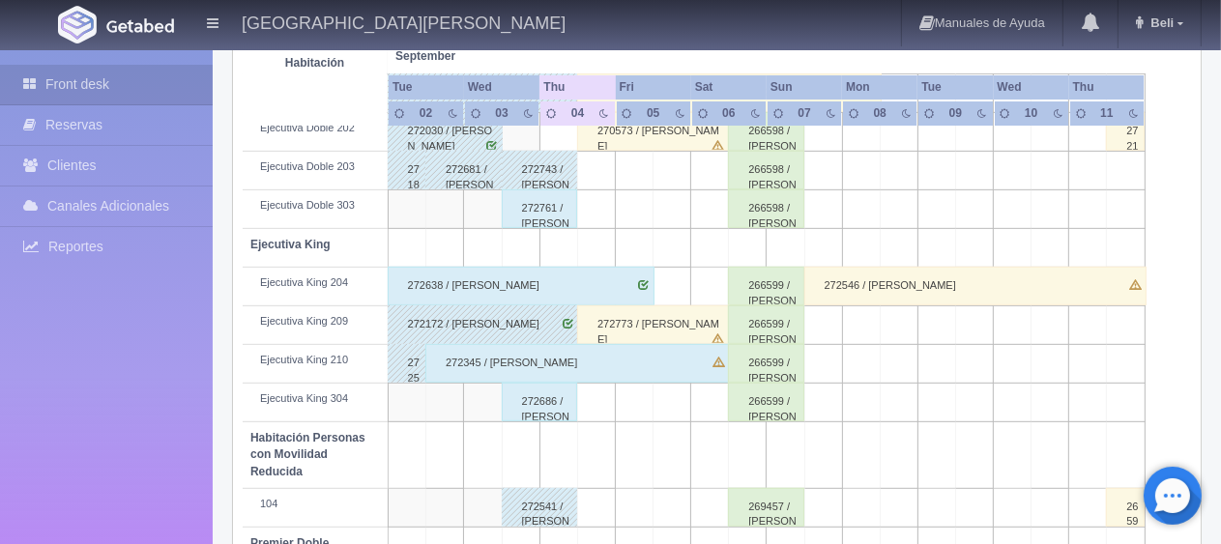
scroll to position [934, 0]
